Goal: Task Accomplishment & Management: Complete application form

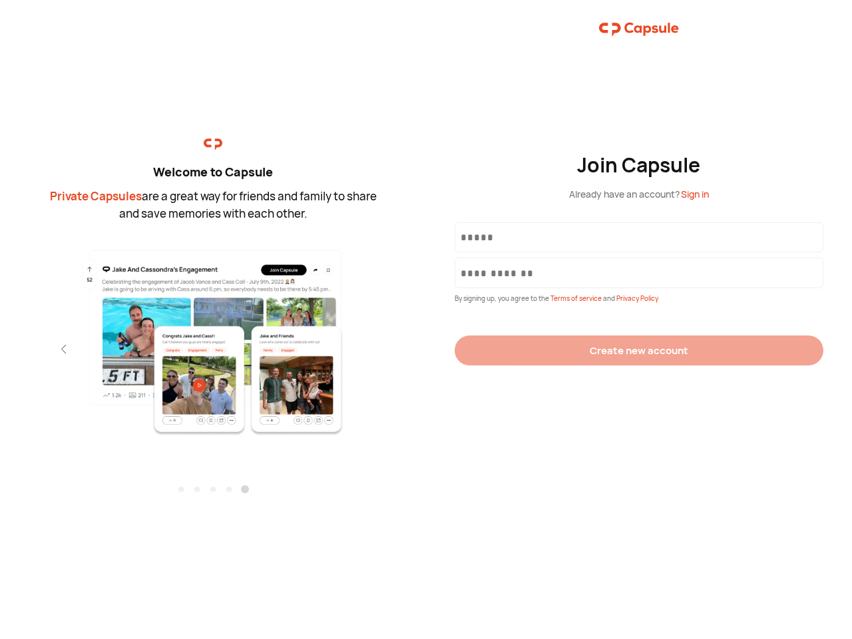
click at [426, 319] on div "Join Capsule Already have an account? Sign in By signing up, you agree to the T…" at bounding box center [639, 319] width 426 height 639
click at [213, 337] on img at bounding box center [213, 342] width 291 height 188
click at [0, 349] on div "Welcome to Capsule Private Capsules are a great way for friends and family to s…" at bounding box center [213, 319] width 426 height 639
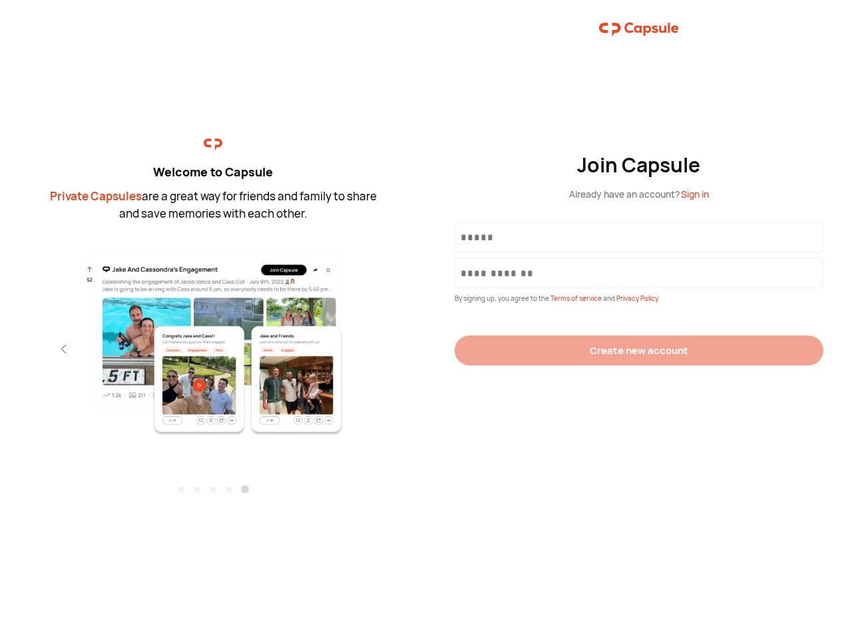
click at [0, 349] on div "Welcome to Capsule Private Capsules are a great way for friends and family to s…" at bounding box center [213, 319] width 426 height 639
click at [40, 349] on div "Welcome to Capsule Private Capsules are a great way for friends and family to s…" at bounding box center [213, 319] width 426 height 639
